Goal: Check status

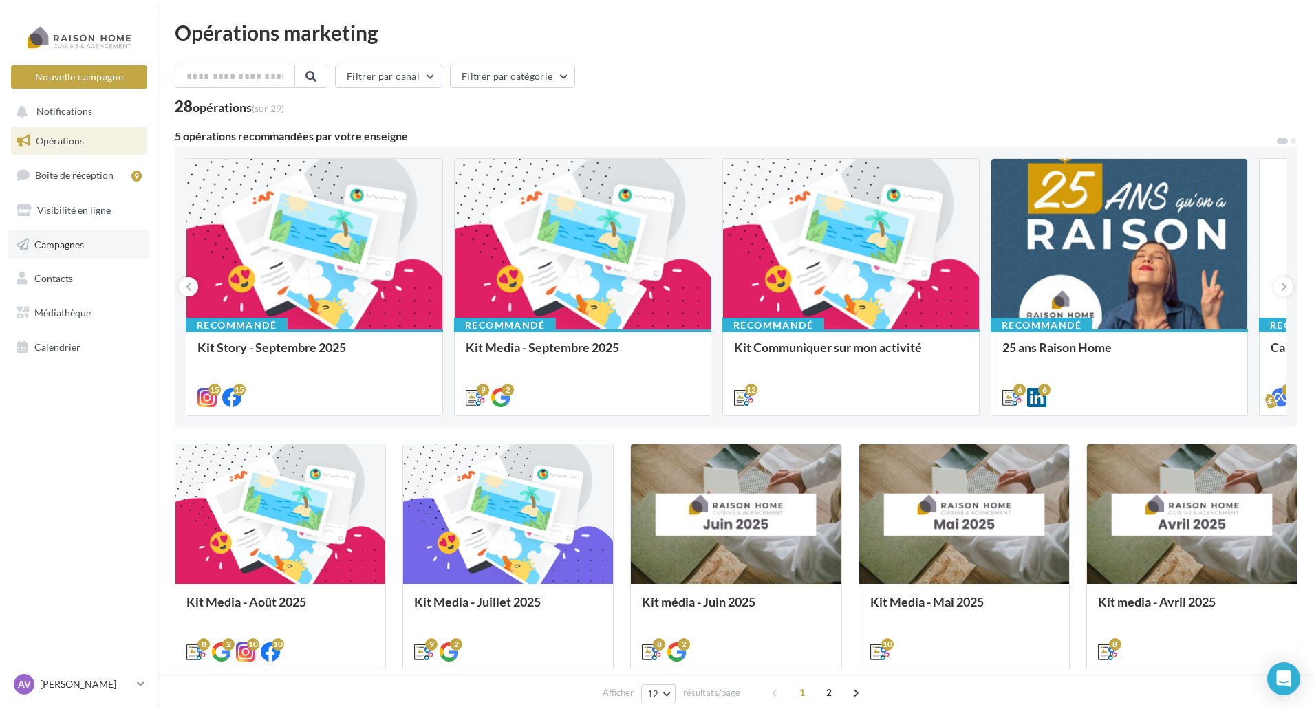
click at [88, 239] on link "Campagnes" at bounding box center [79, 244] width 142 height 29
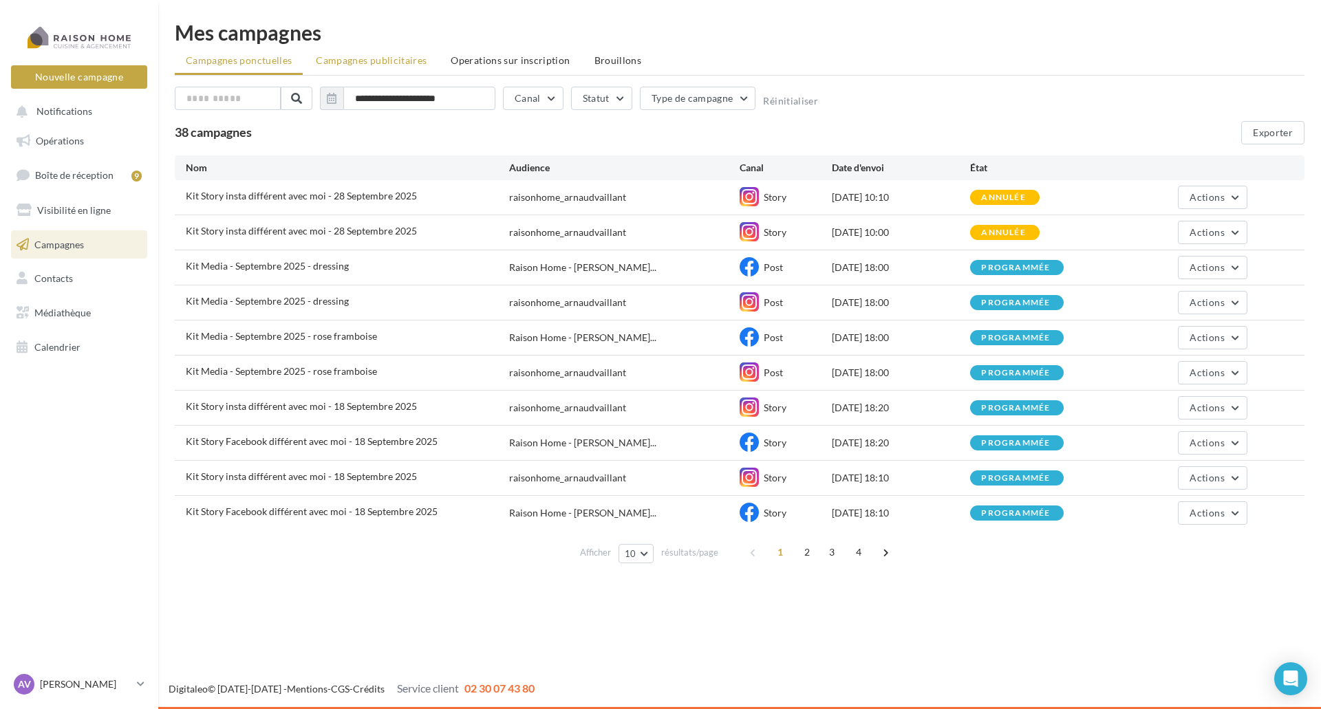
click at [407, 63] on span "Campagnes publicitaires" at bounding box center [371, 60] width 111 height 12
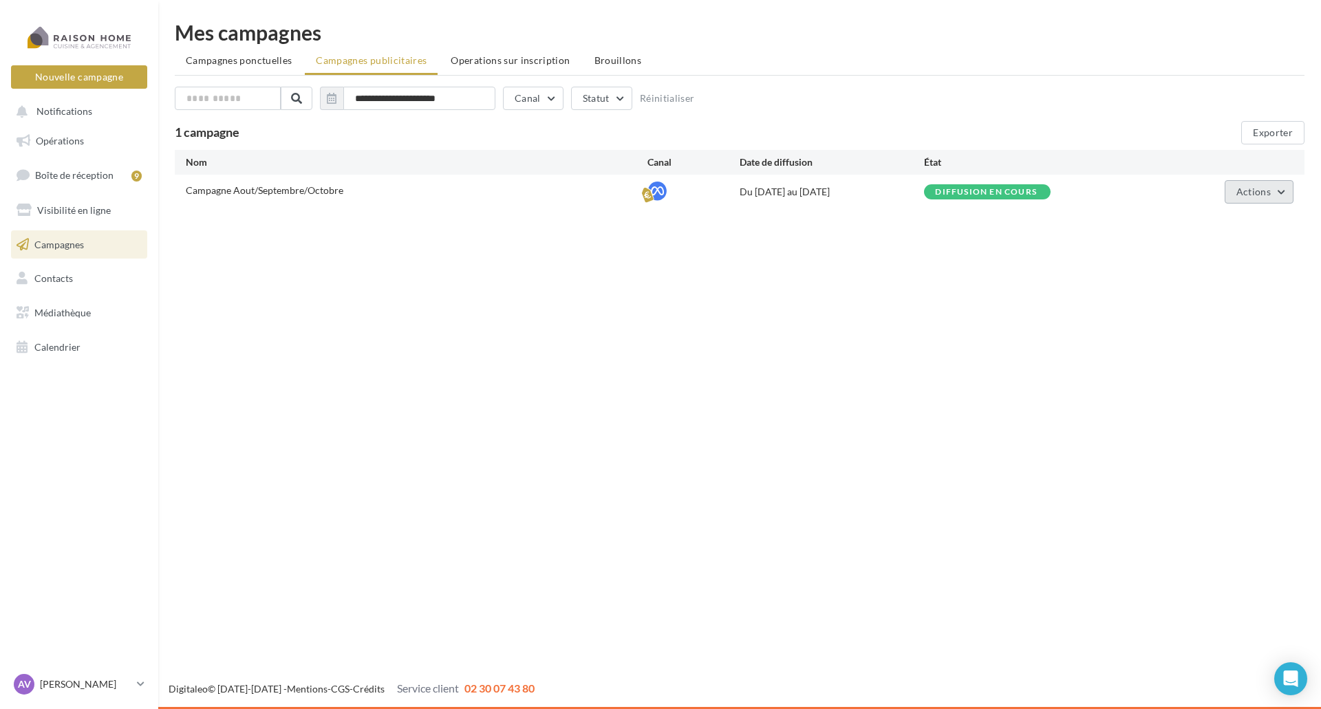
click at [1248, 202] on button "Actions" at bounding box center [1258, 191] width 69 height 23
click at [1240, 253] on button "Voir les résultats" at bounding box center [1225, 260] width 138 height 36
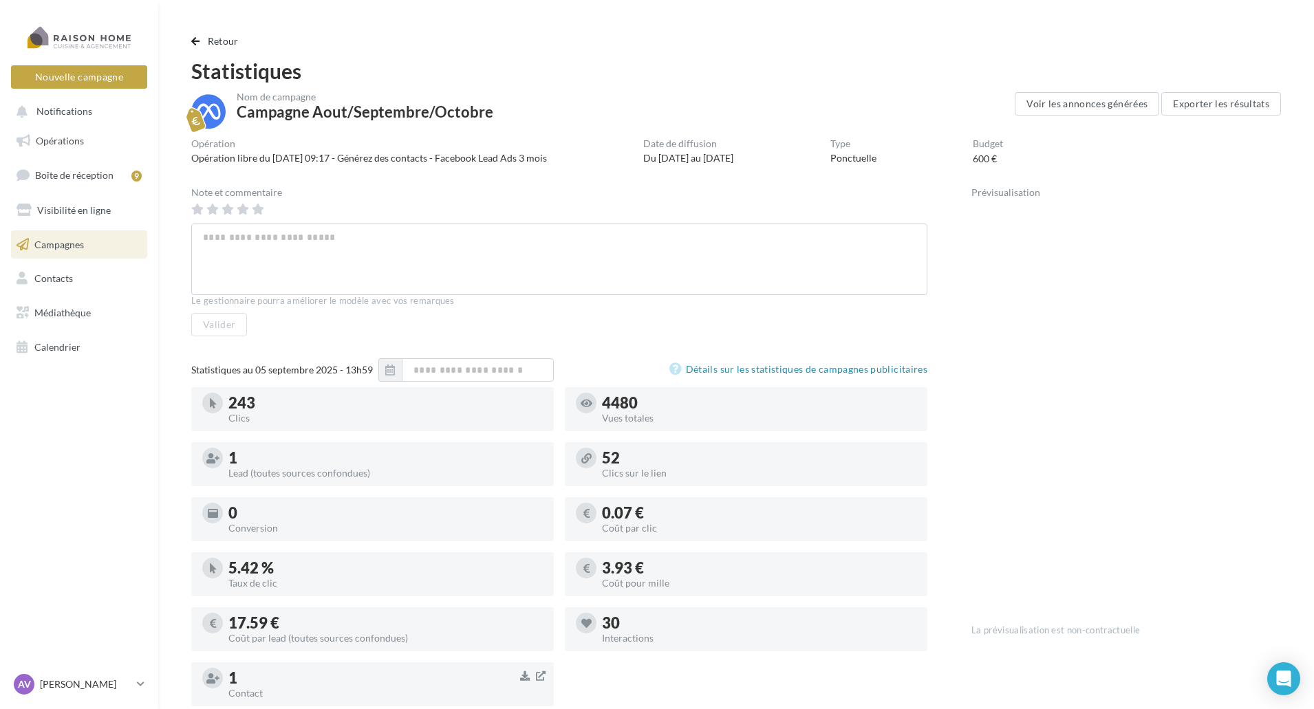
scroll to position [138, 0]
